Goal: Information Seeking & Learning: Understand process/instructions

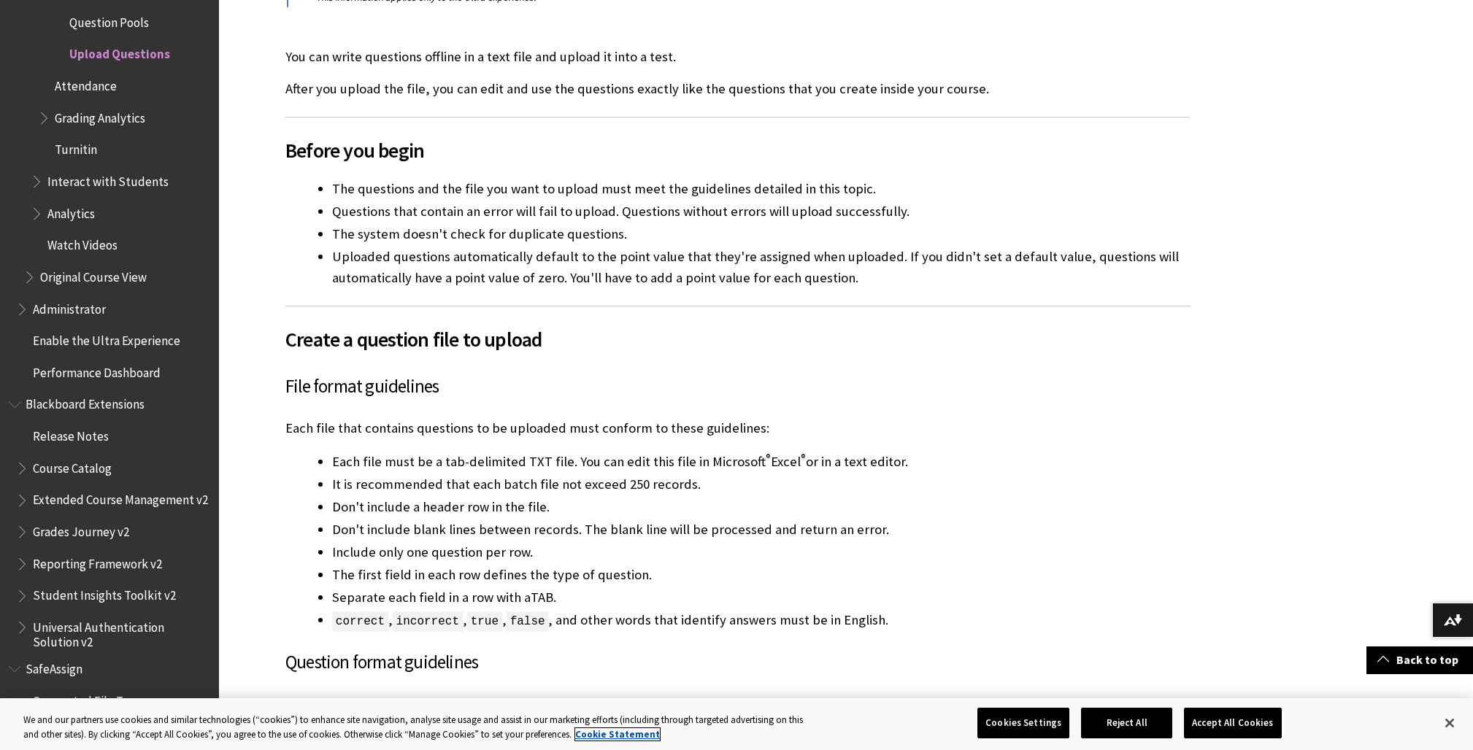
scroll to position [397, 0]
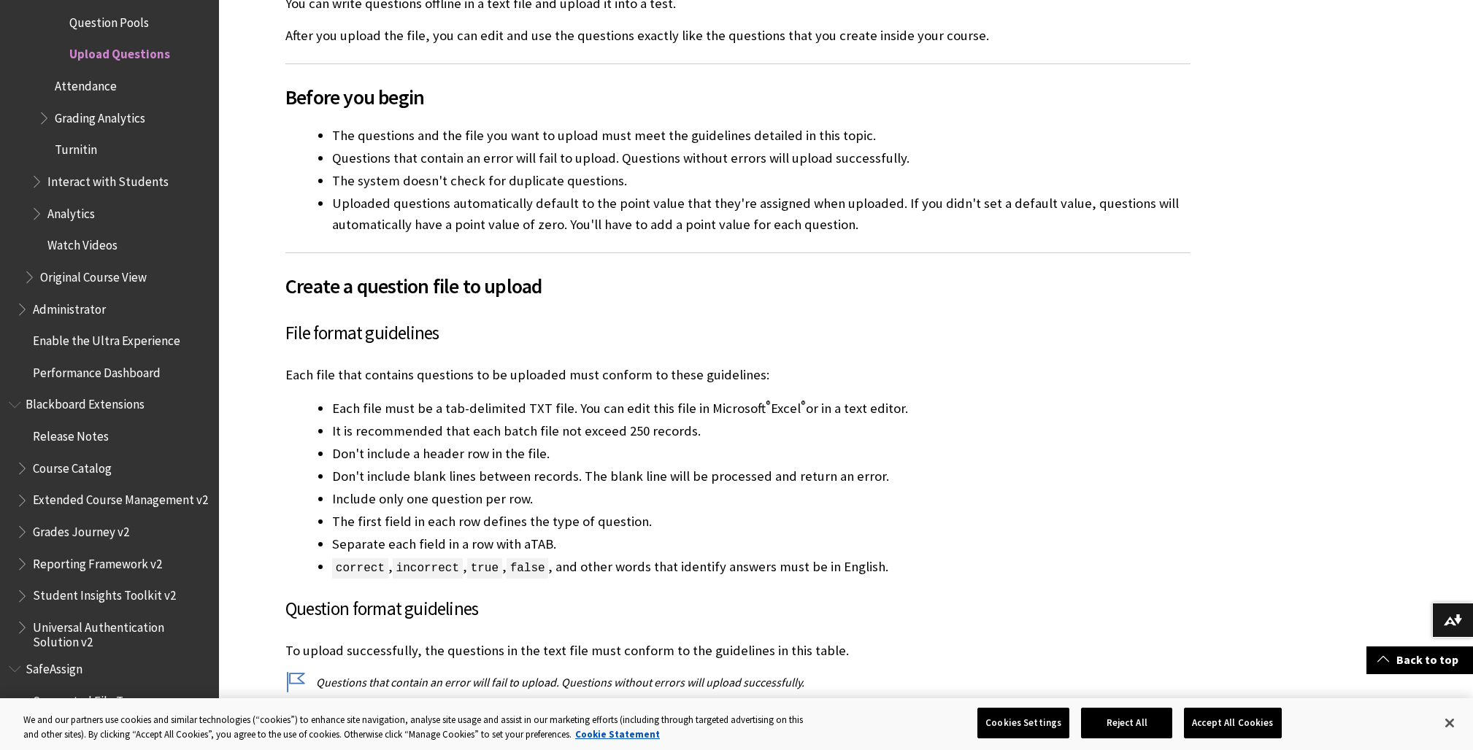
click at [488, 401] on li "Each file must be a tab-delimited TXT file. You can edit this file in Microsoft…" at bounding box center [761, 408] width 858 height 20
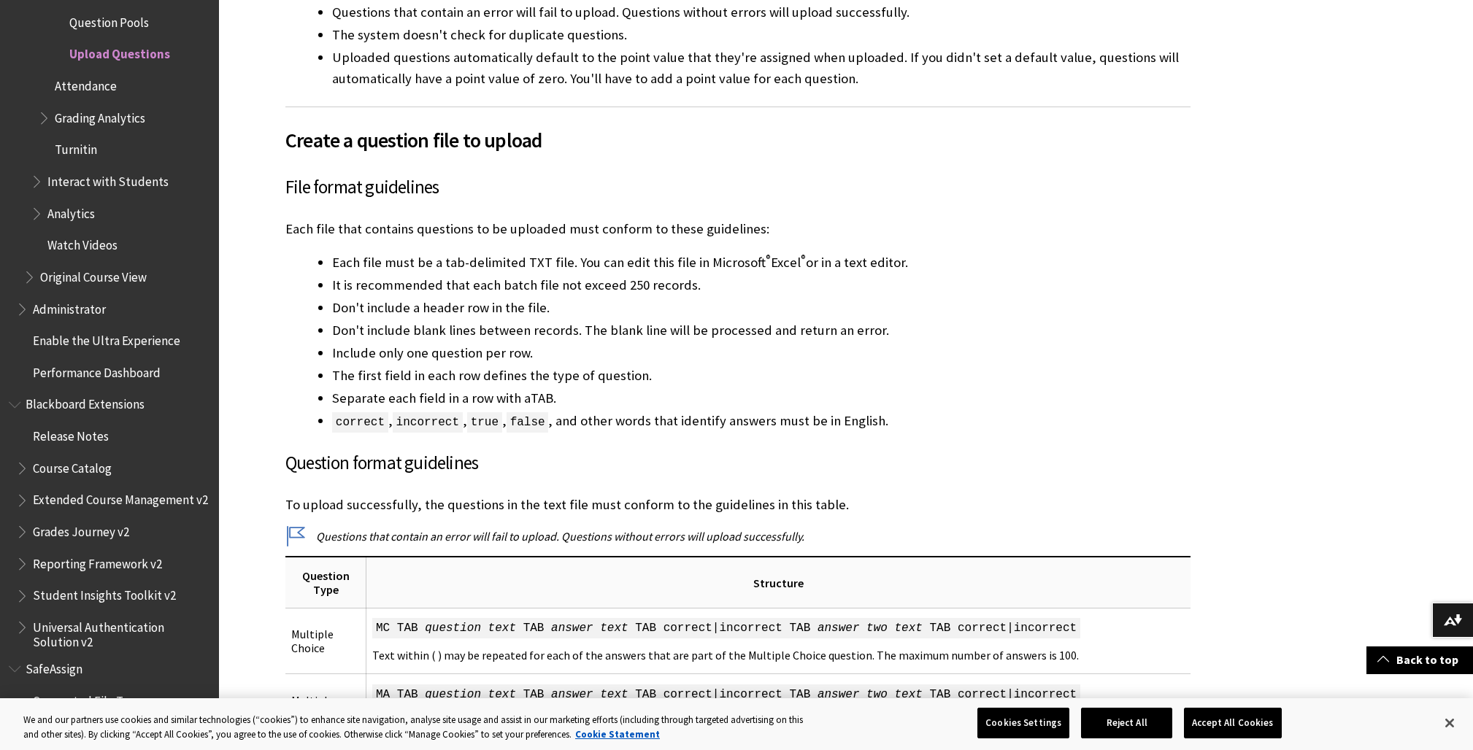
scroll to position [549, 0]
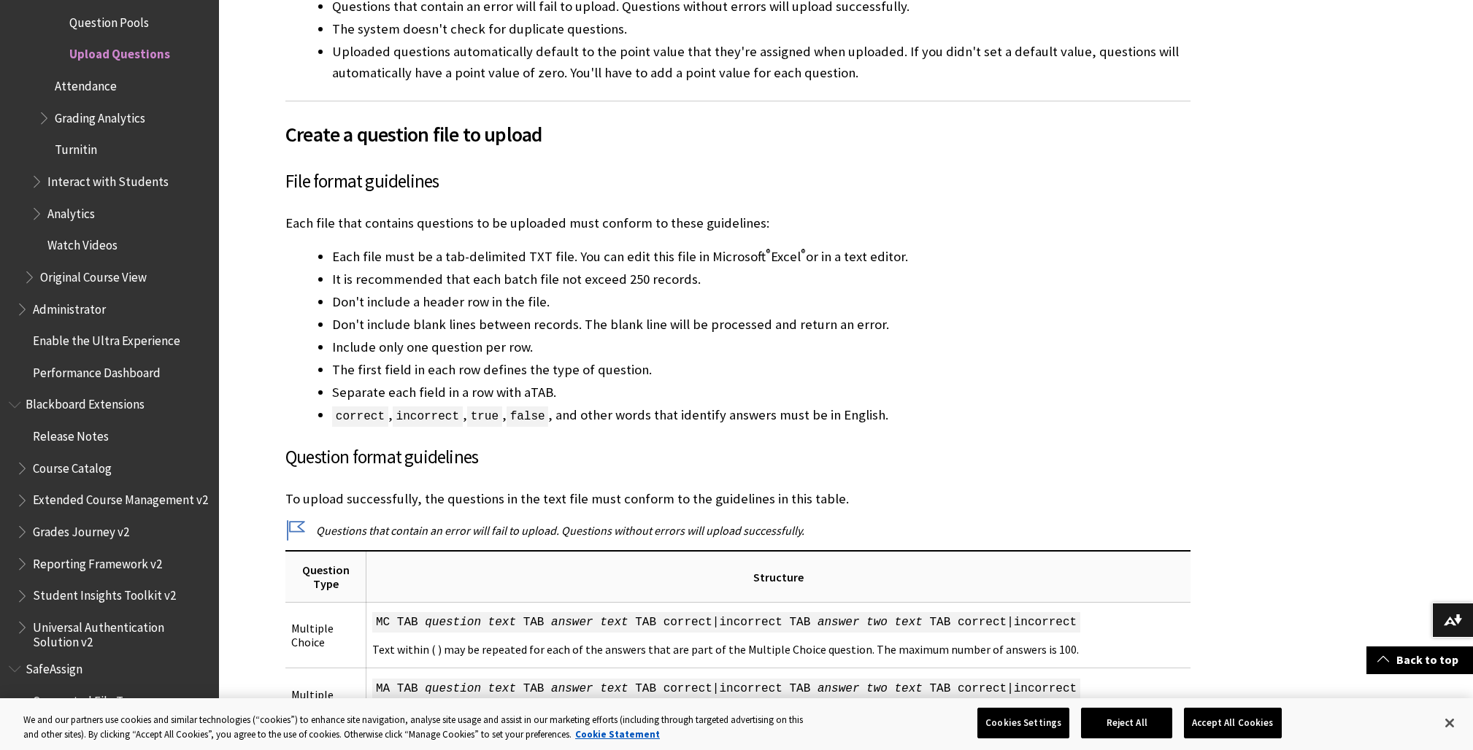
click at [536, 311] on li "Don't include a header row in the file." at bounding box center [761, 302] width 858 height 20
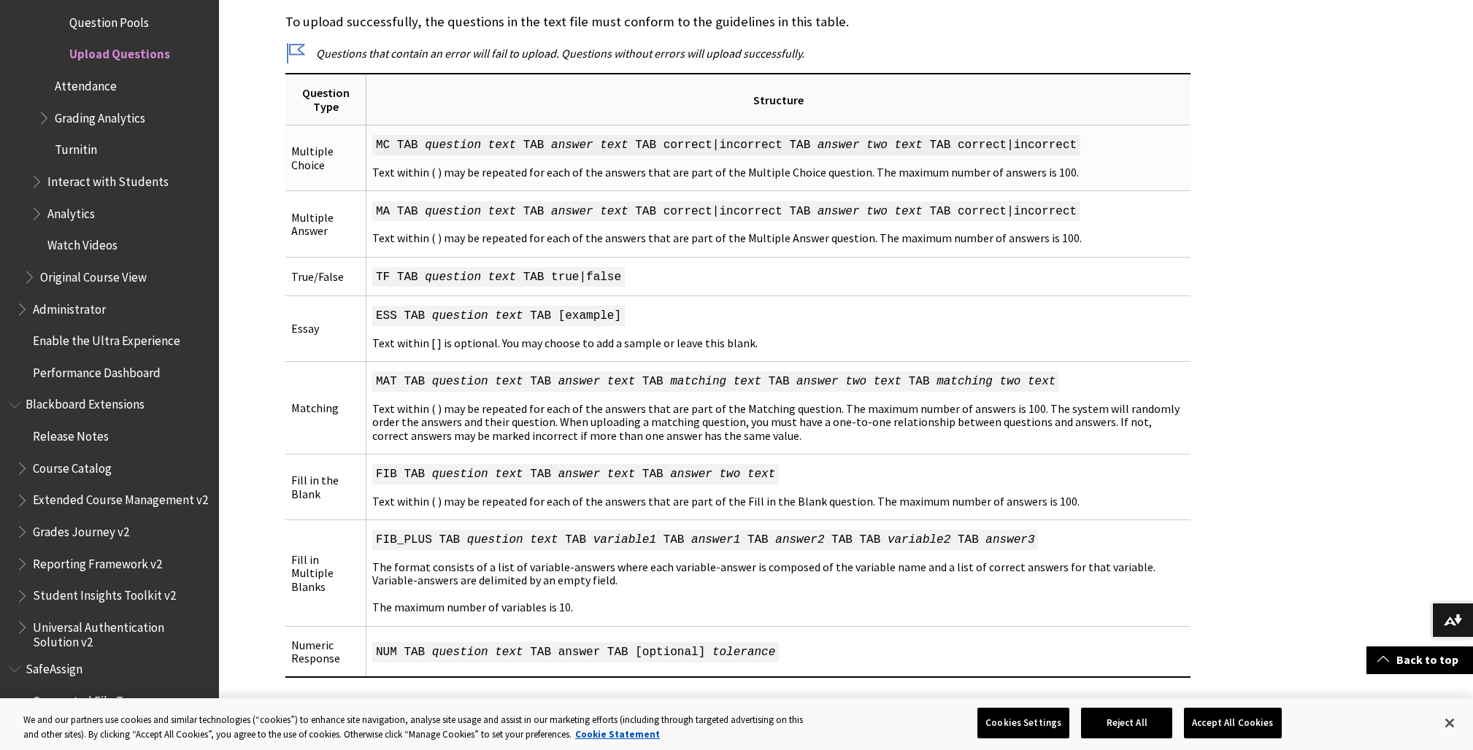
scroll to position [1027, 0]
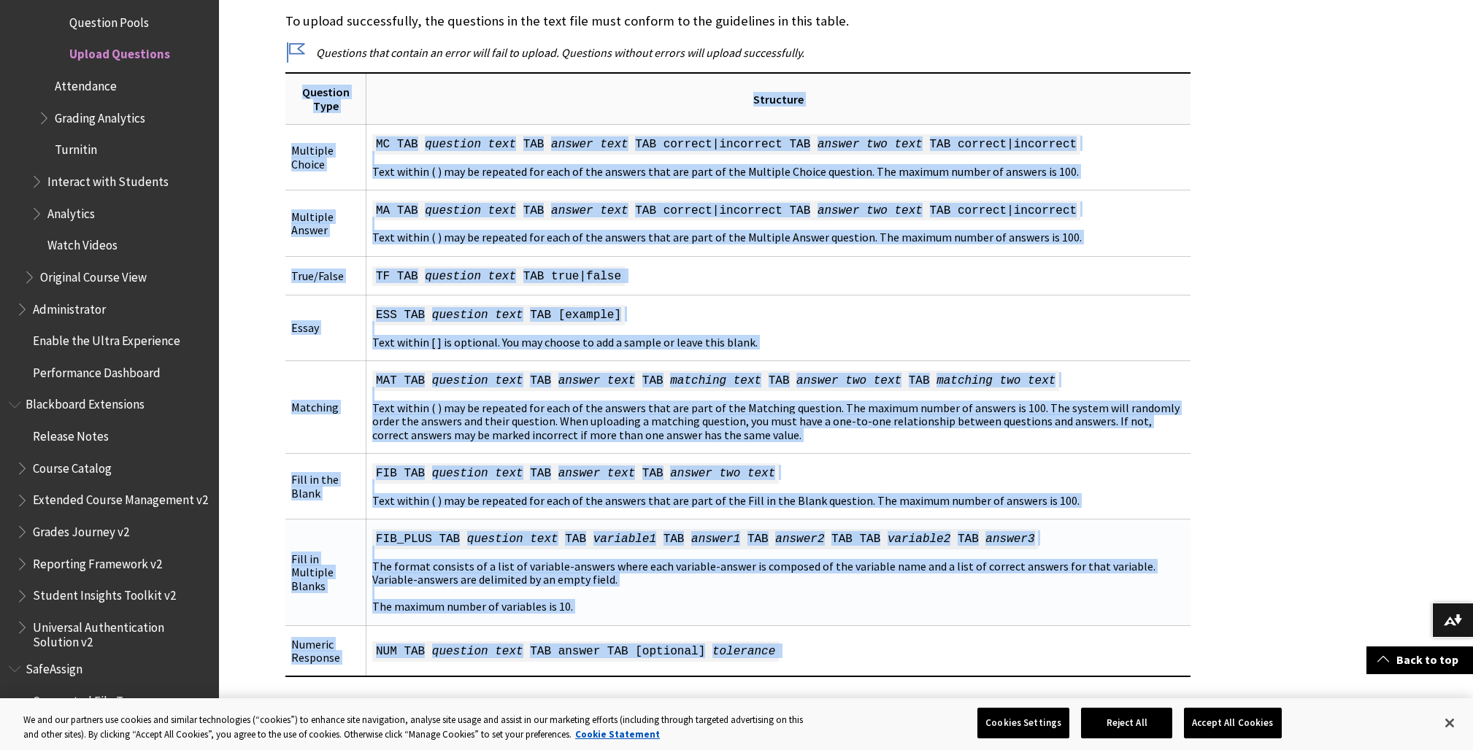
drag, startPoint x: 304, startPoint y: 91, endPoint x: 866, endPoint y: 576, distance: 742.5
click at [878, 687] on div "You can write questions offline in a text file and upload it into a test. After…" at bounding box center [737, 204] width 905 height 1681
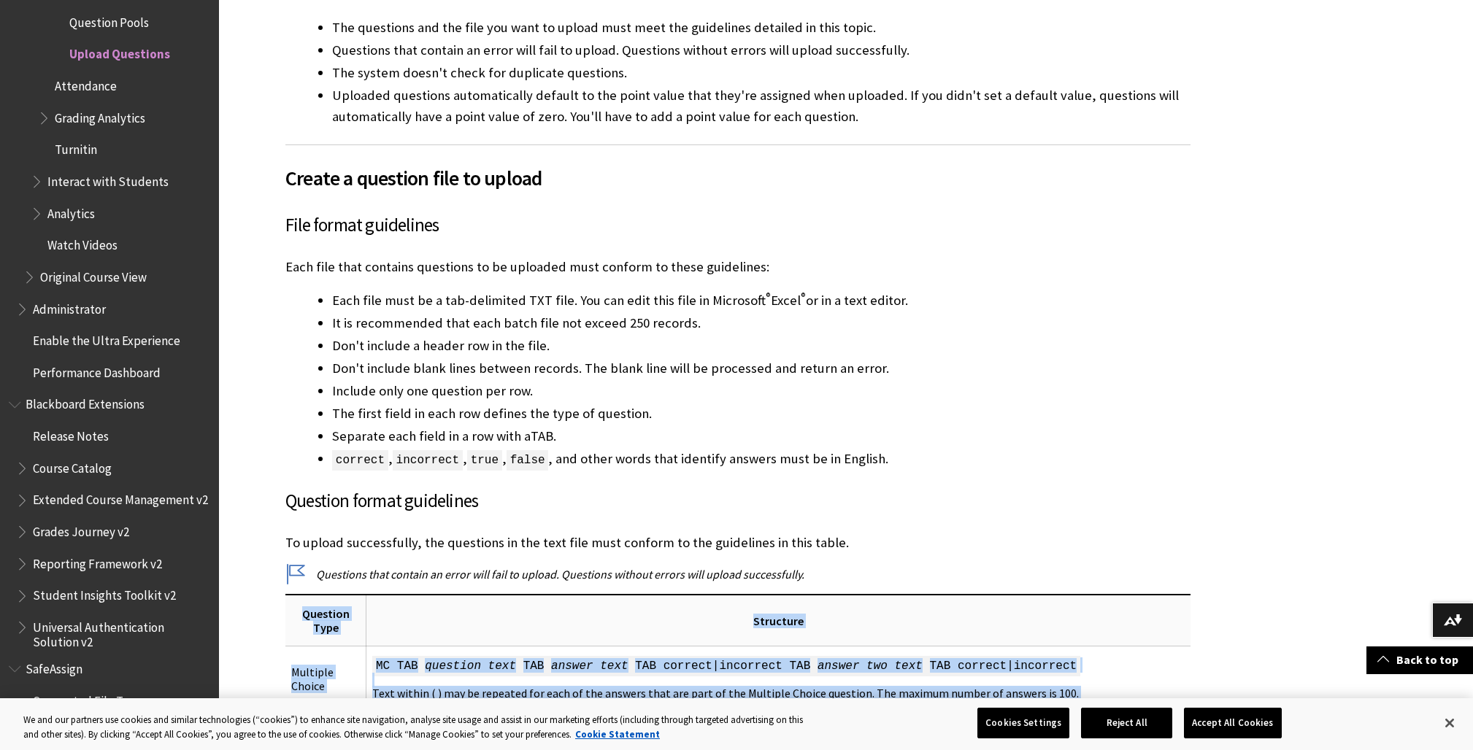
scroll to position [507, 0]
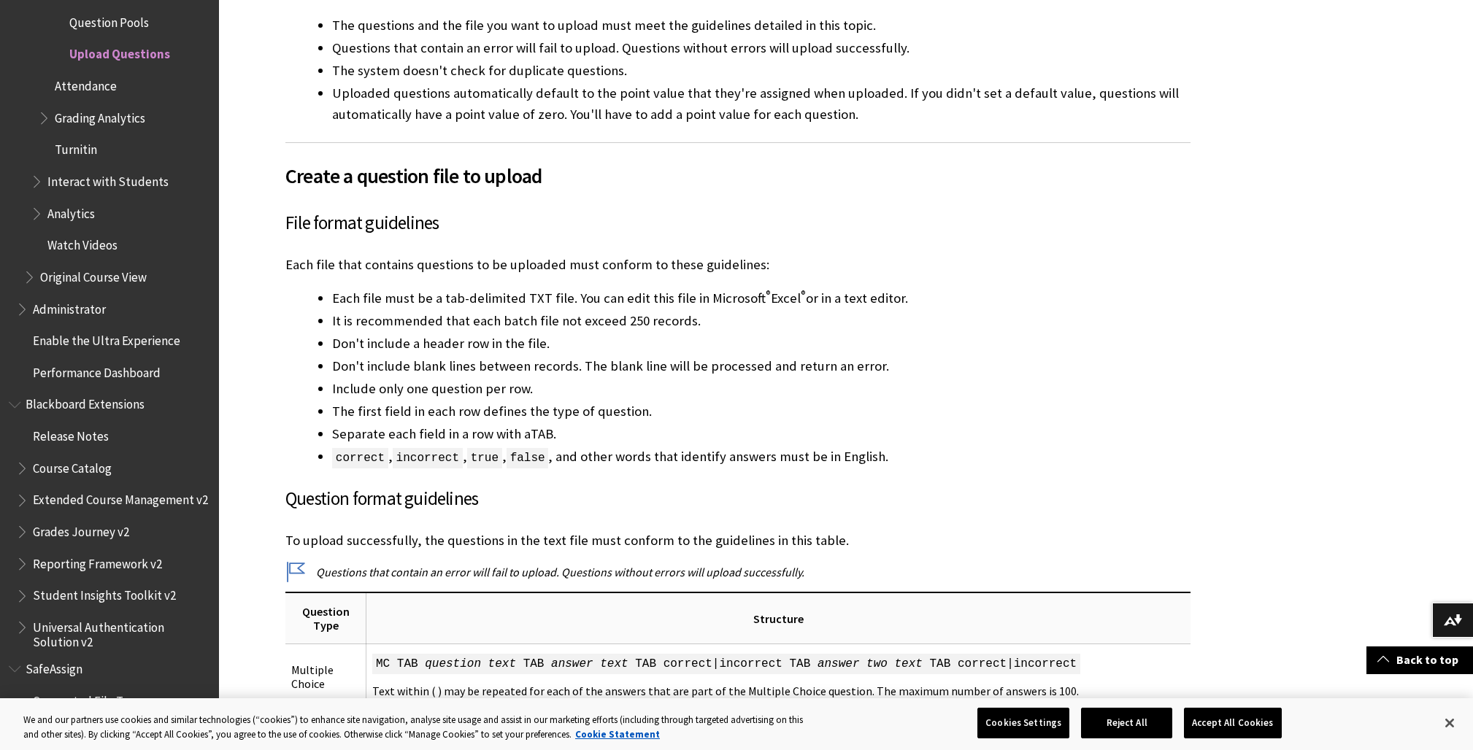
click at [472, 318] on li "It is recommended that each batch file not exceed 250 records." at bounding box center [761, 321] width 858 height 20
click at [438, 306] on li "Each file must be a tab-delimited TXT file. You can edit this file in Microsoft…" at bounding box center [761, 298] width 858 height 20
click at [320, 224] on h3 "File format guidelines" at bounding box center [737, 223] width 905 height 28
click at [286, 192] on div "You can write questions offline in a text file and upload it into a test. After…" at bounding box center [737, 724] width 905 height 1681
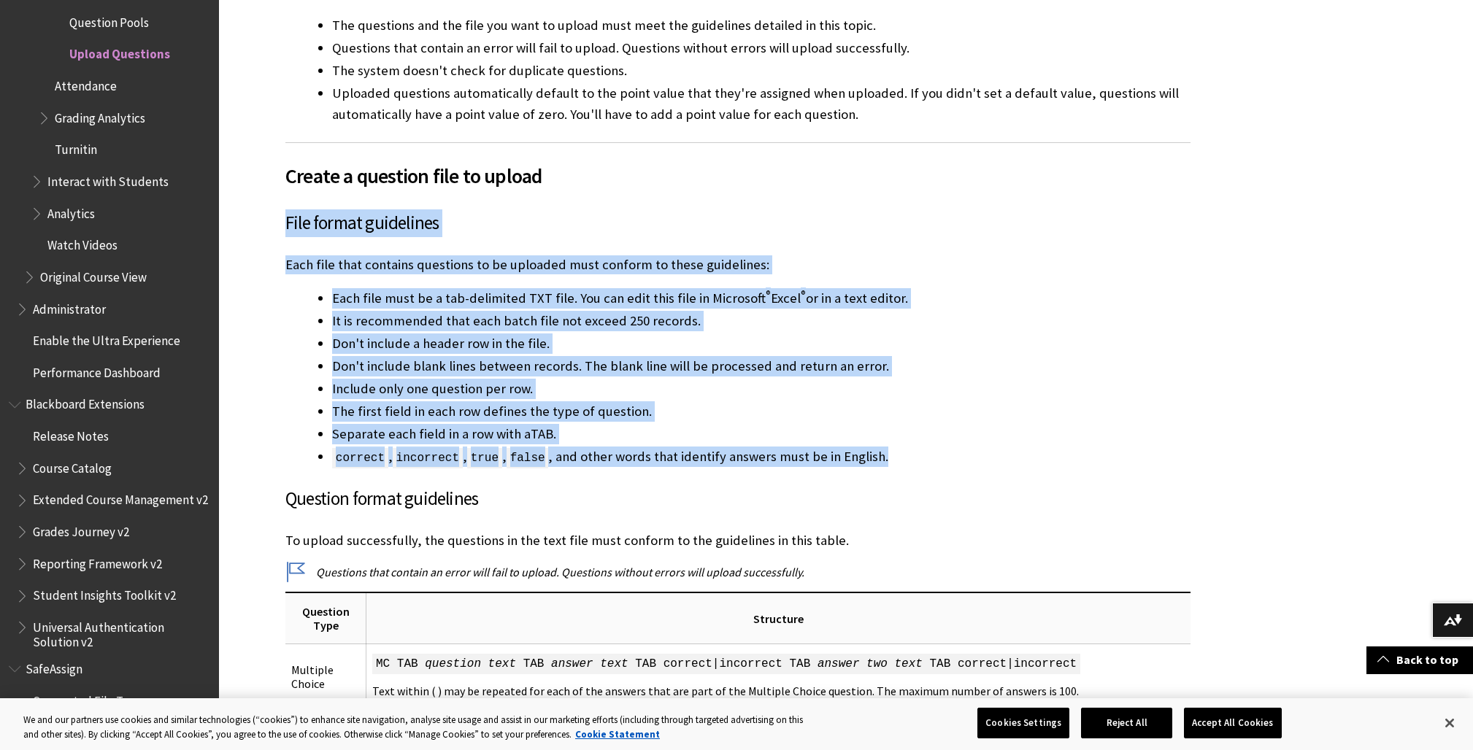
drag, startPoint x: 287, startPoint y: 217, endPoint x: 907, endPoint y: 459, distance: 665.6
click at [907, 459] on div "You can write questions offline in a text file and upload it into a test. After…" at bounding box center [737, 724] width 905 height 1681
copy div "File format guidelines Each file that contains questions to be uploaded must co…"
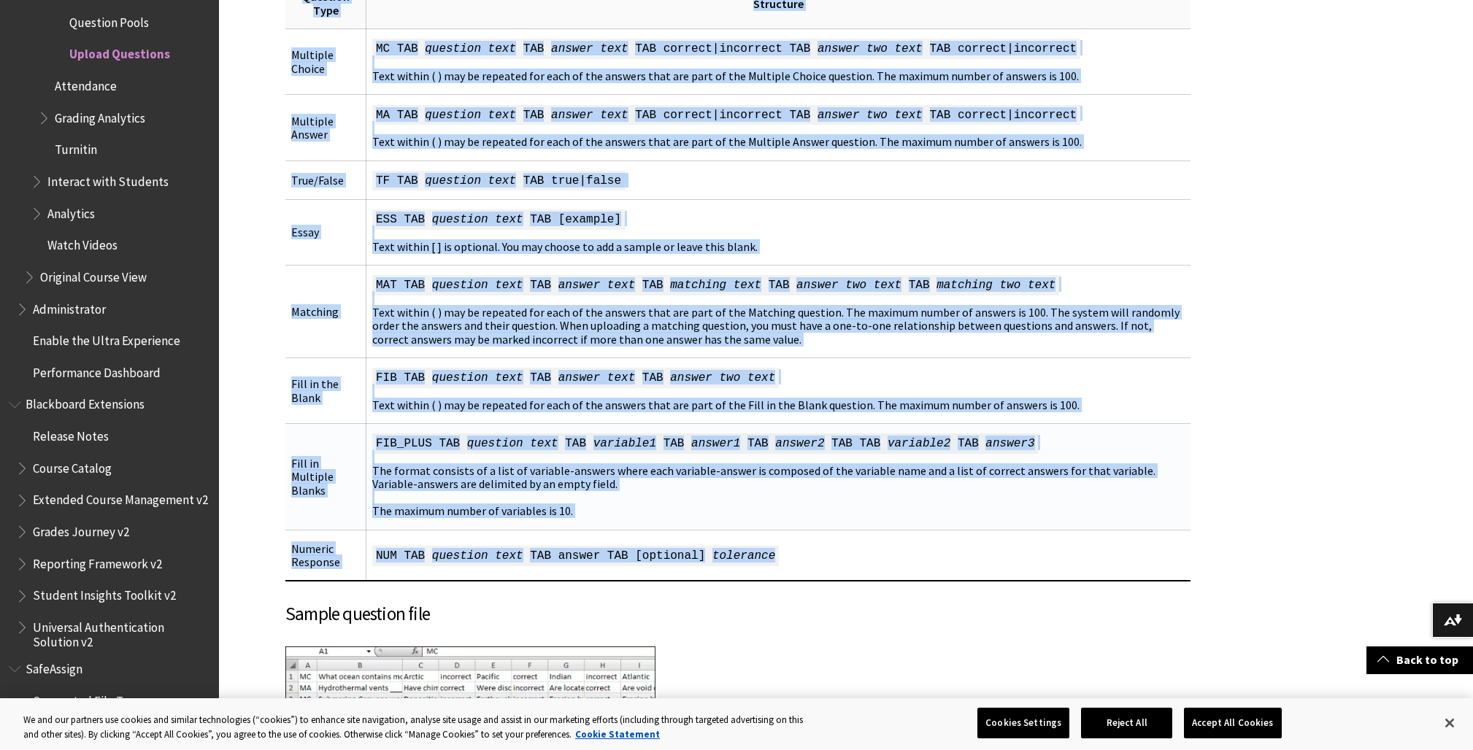
scroll to position [1170, 0]
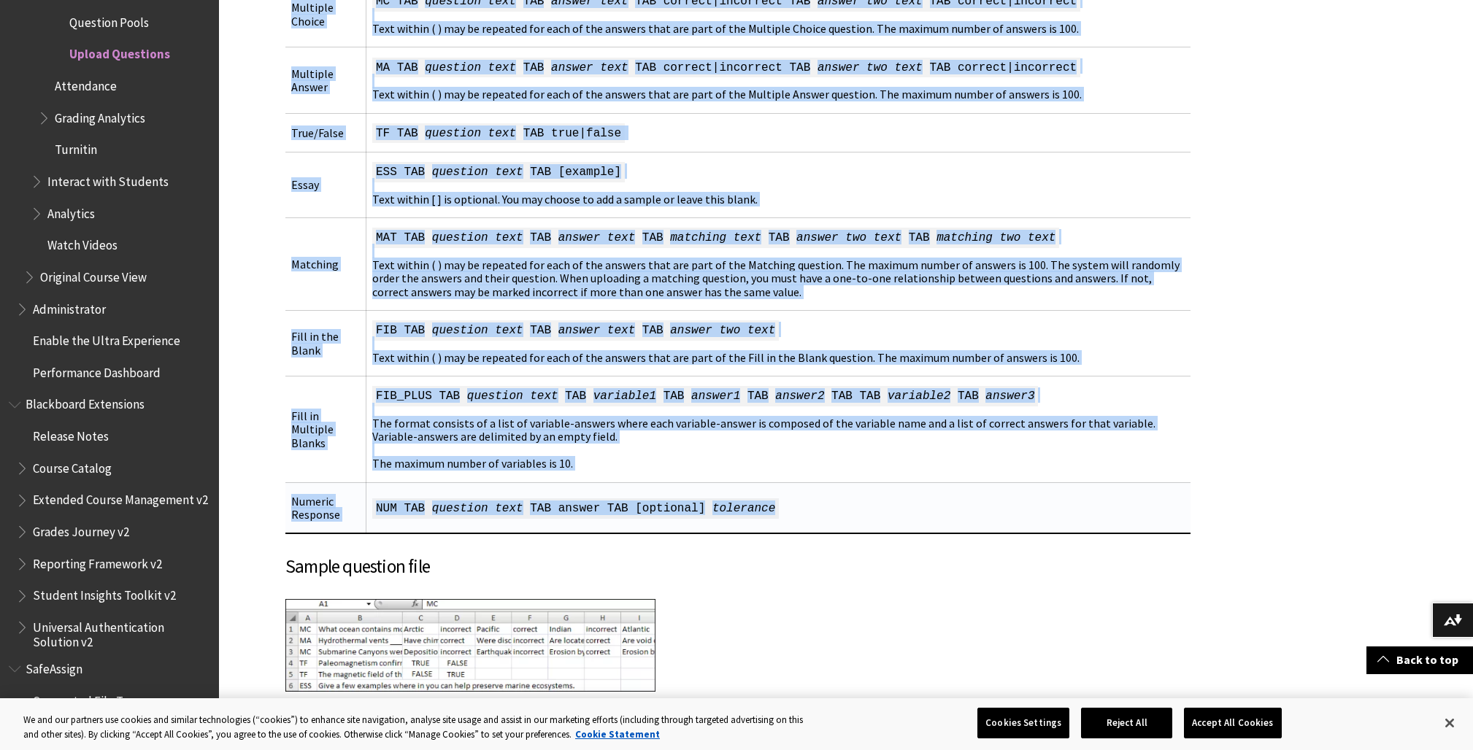
drag, startPoint x: 306, startPoint y: 131, endPoint x: 847, endPoint y: 514, distance: 662.8
click at [847, 514] on table "Question format guidelines Question Type Structure Multiple Choice MC TAB quest…" at bounding box center [737, 231] width 905 height 605
copy table "Loremips Dolo Sitametco Adipisci Elitse DO EIU temporin utla ETD magnaa enim AD…"
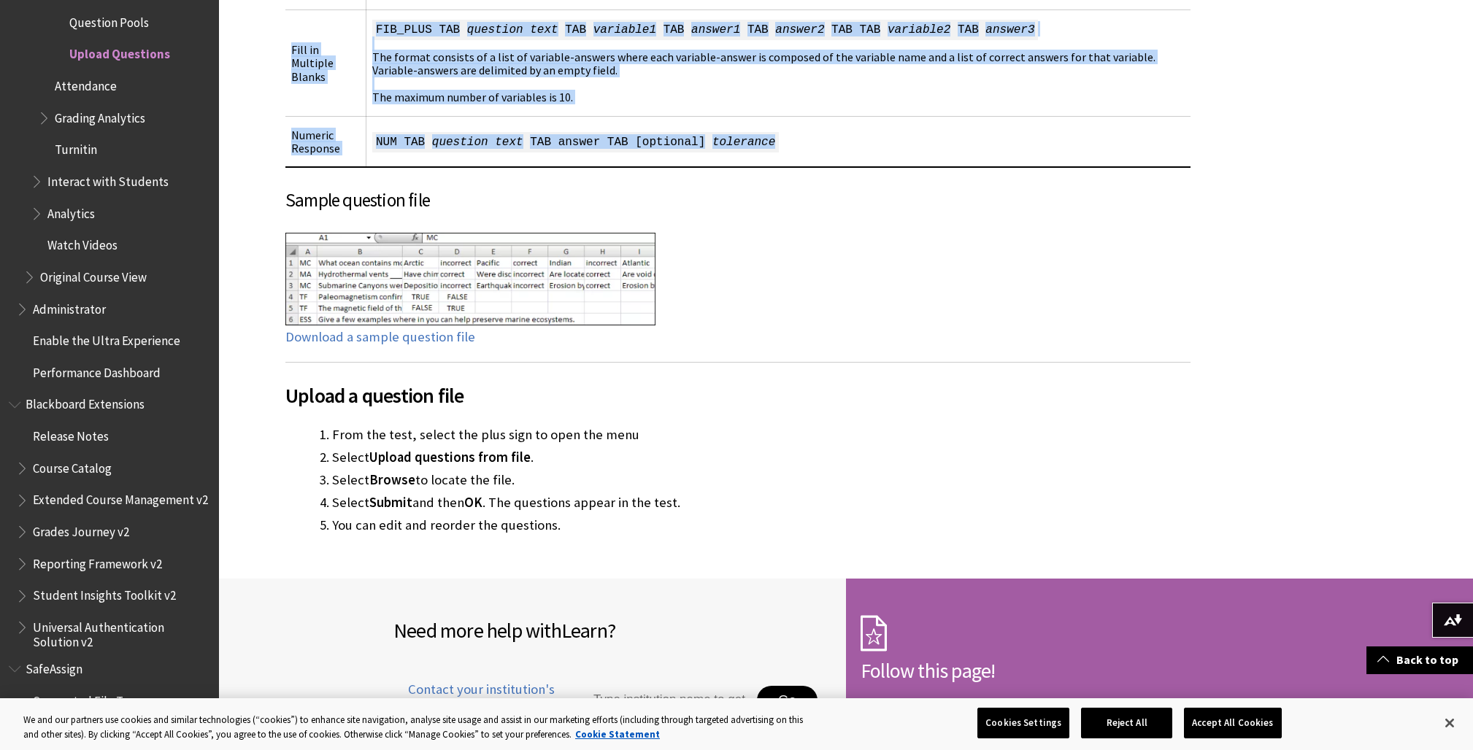
scroll to position [1540, 0]
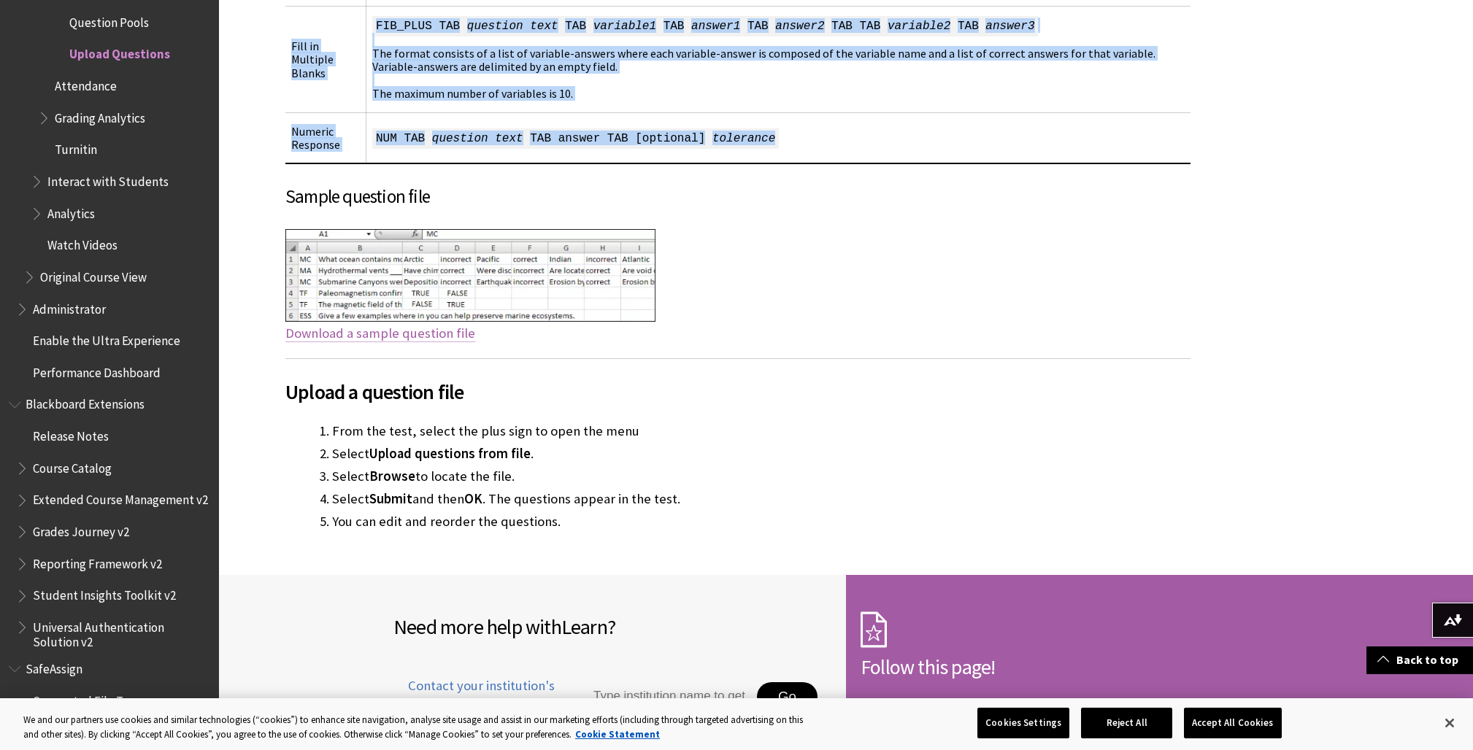
click at [420, 334] on link "Download a sample question file" at bounding box center [380, 334] width 190 height 18
click at [420, 333] on link "Download a sample question file" at bounding box center [380, 334] width 190 height 18
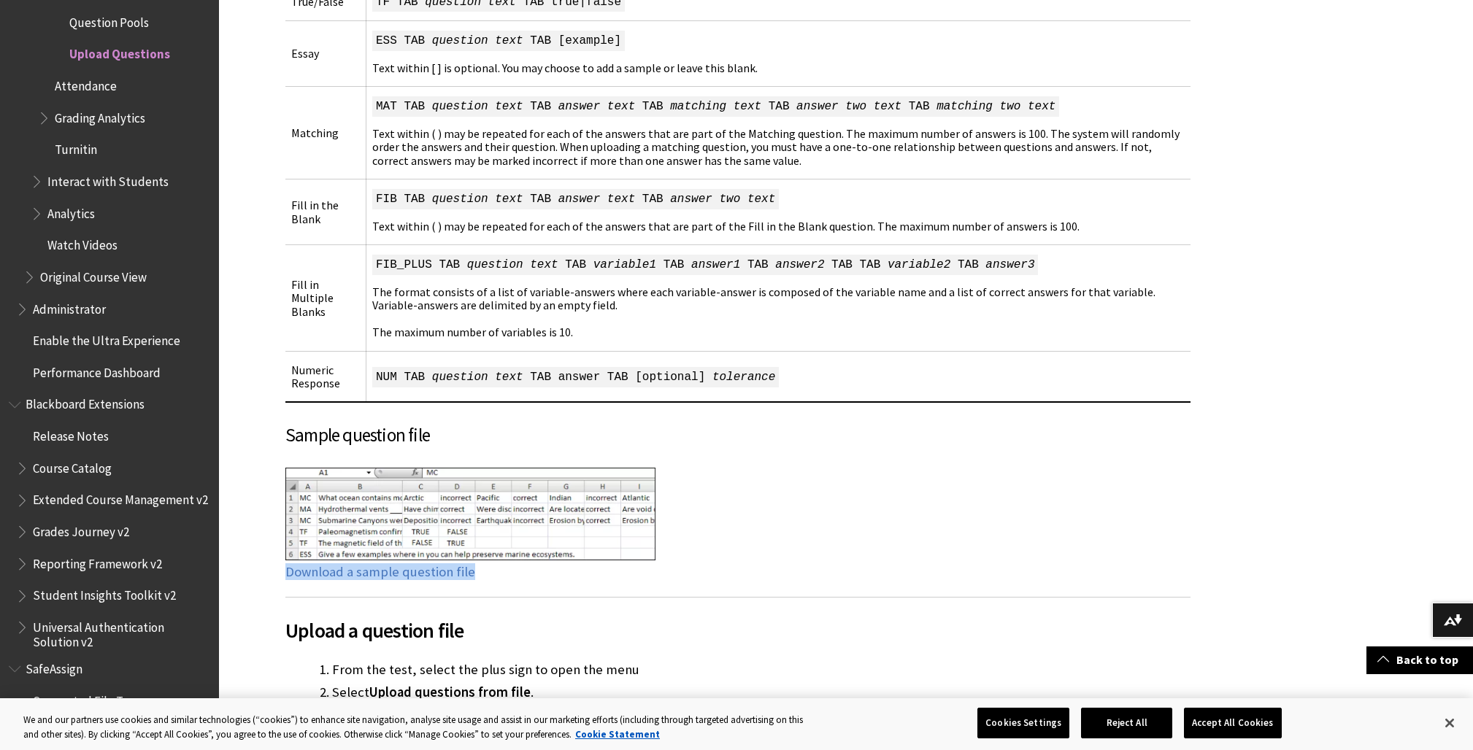
scroll to position [1299, 0]
click at [419, 569] on link "Download a sample question file" at bounding box center [380, 575] width 190 height 18
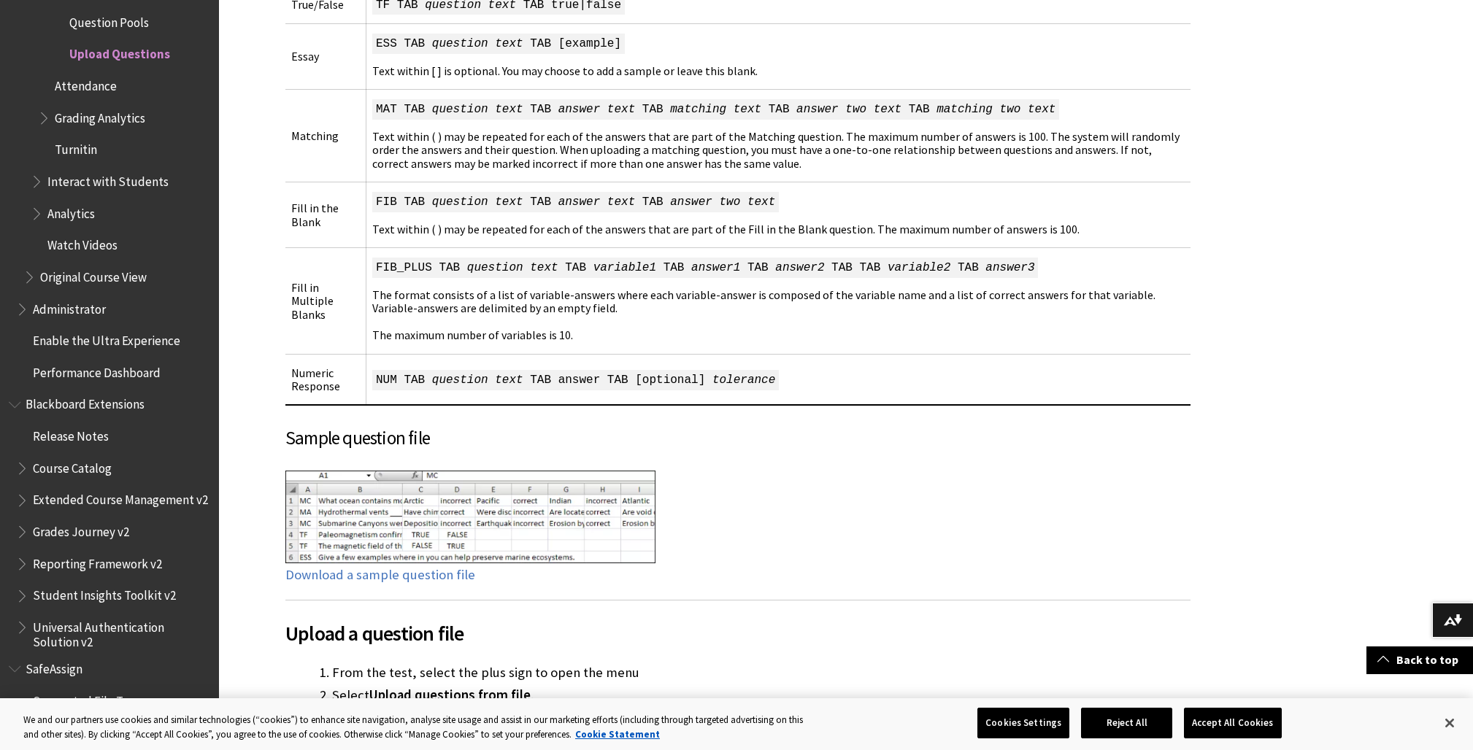
drag, startPoint x: 1231, startPoint y: 727, endPoint x: 751, endPoint y: 598, distance: 497.2
click at [1230, 726] on button "Accept All Cookies" at bounding box center [1232, 723] width 97 height 31
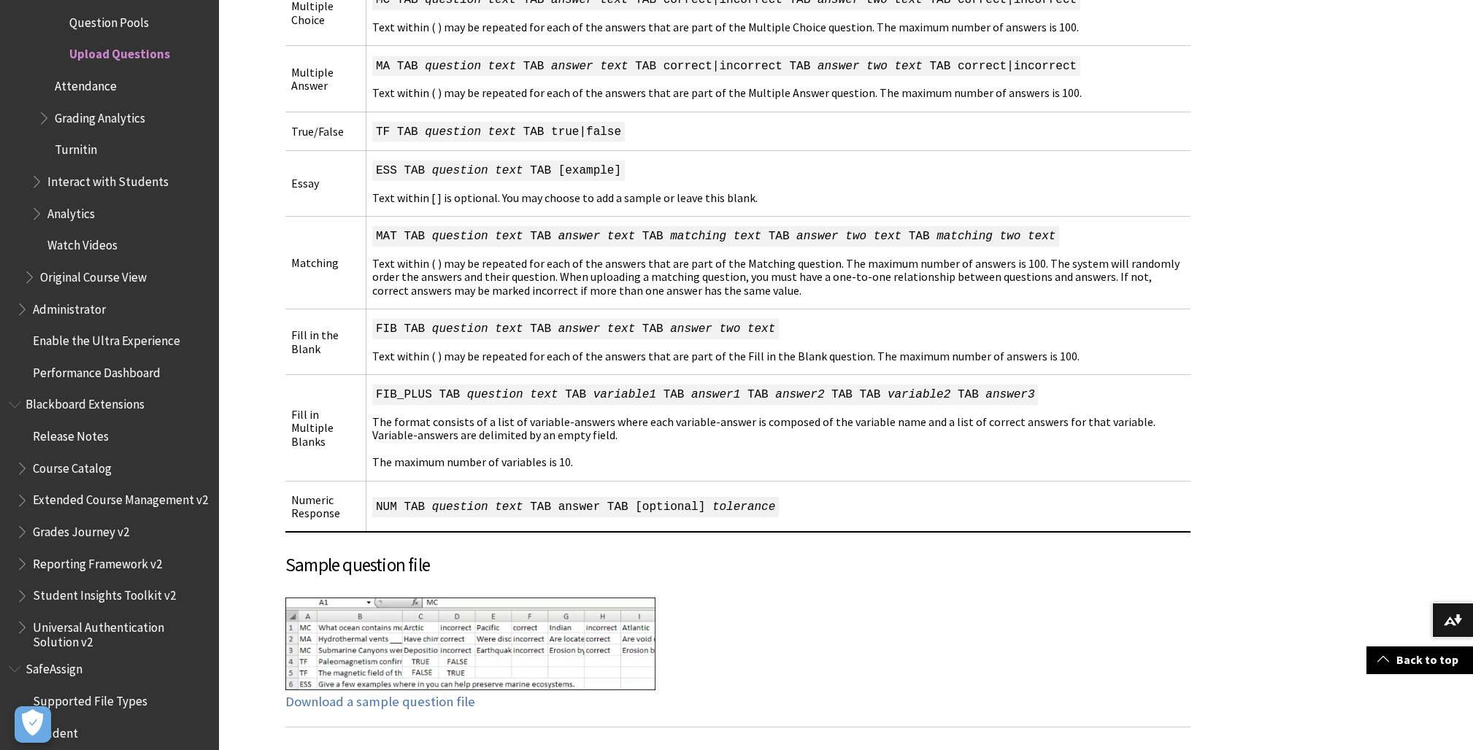
scroll to position [1173, 0]
